Goal: Communication & Community: Answer question/provide support

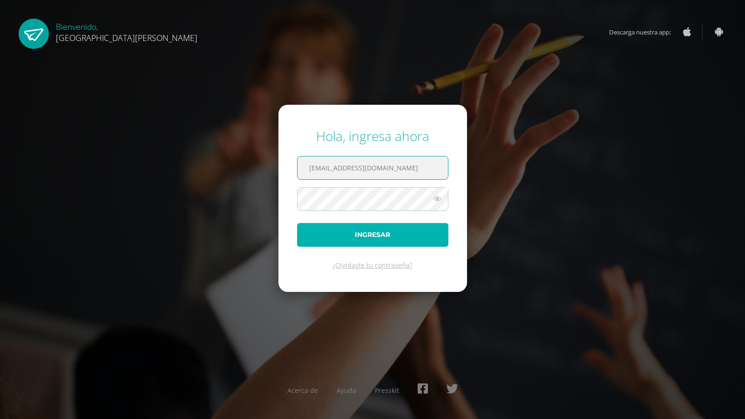
click at [113, 230] on button "Ingresar" at bounding box center [372, 235] width 151 height 24
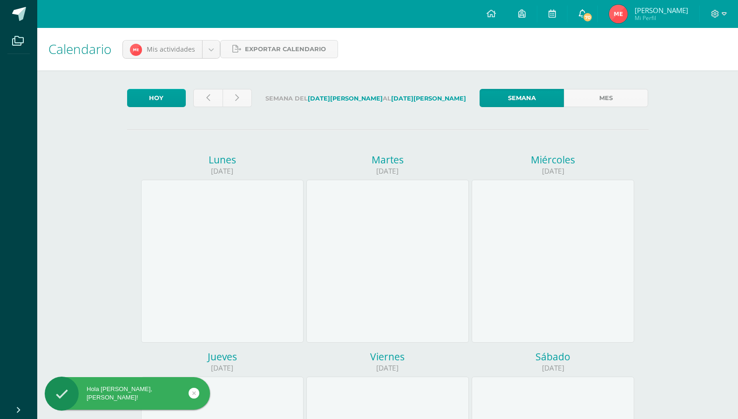
click at [589, 7] on link "70" at bounding box center [583, 14] width 30 height 28
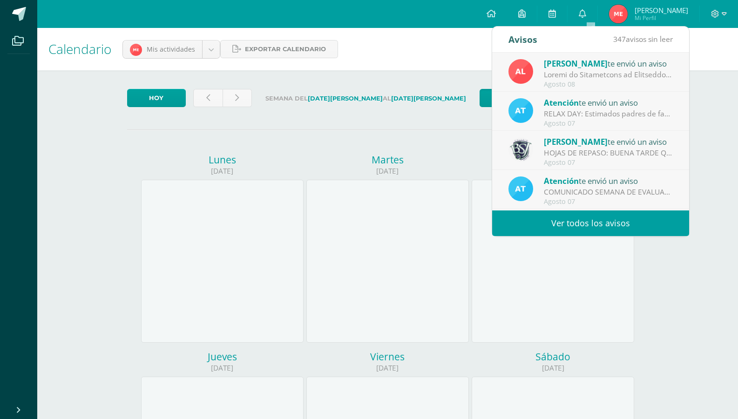
click at [625, 66] on div "Alejandra te envió un aviso" at bounding box center [608, 63] width 129 height 12
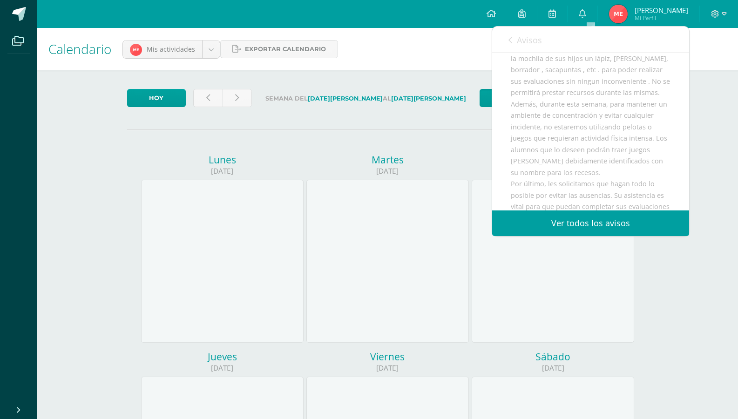
scroll to position [93, 0]
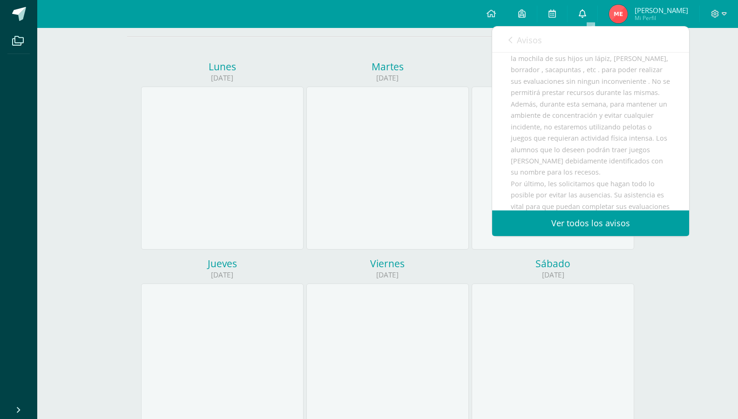
click at [586, 10] on link "0" at bounding box center [583, 14] width 30 height 28
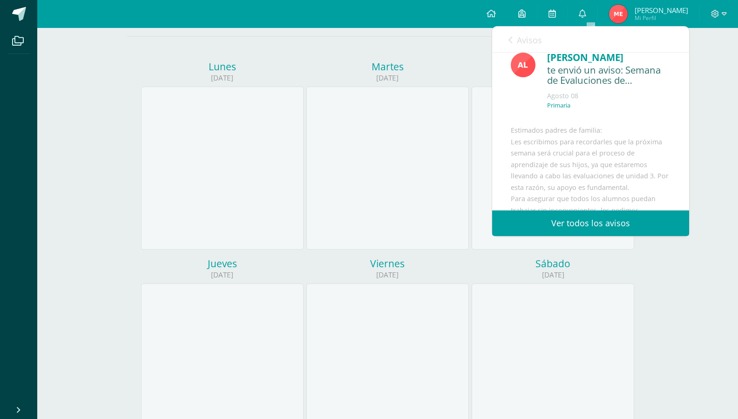
scroll to position [0, 0]
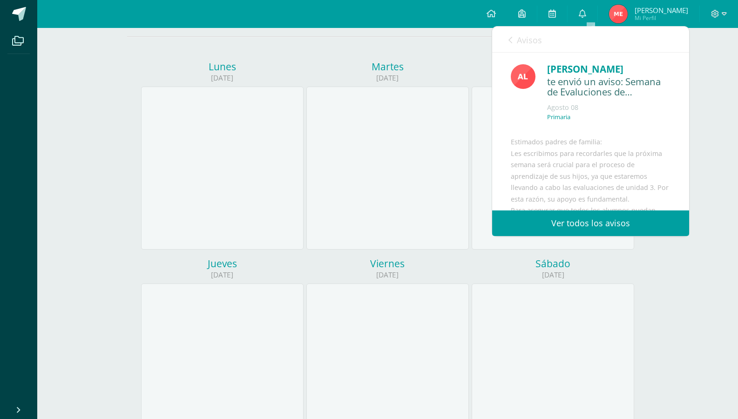
click at [535, 34] on link "Avisos" at bounding box center [525, 40] width 34 height 27
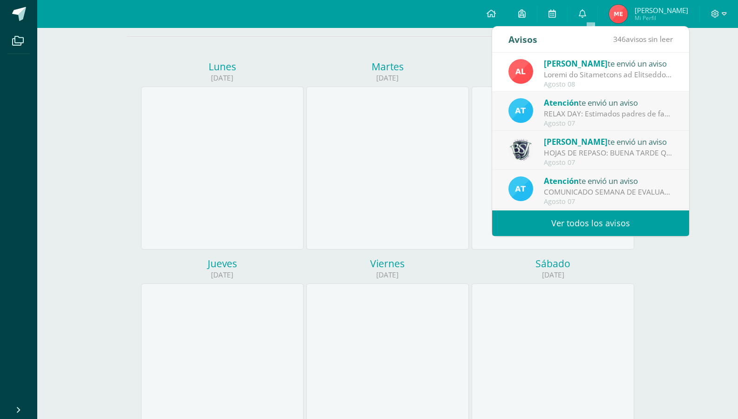
click at [611, 146] on div "Betzabé Simalij te envió un aviso" at bounding box center [608, 141] width 129 height 12
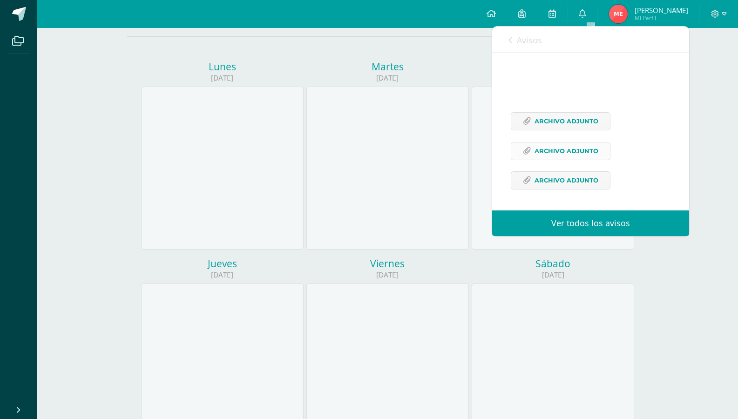
scroll to position [206, 0]
click at [554, 118] on span "Archivo Adjunto" at bounding box center [567, 121] width 64 height 17
